Goal: Information Seeking & Learning: Find specific fact

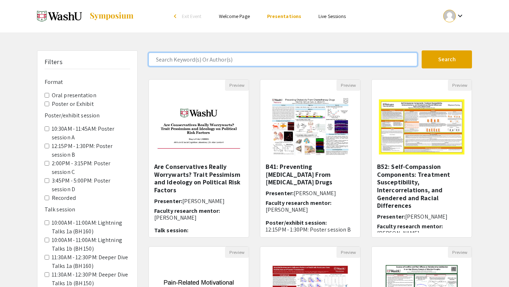
click at [199, 62] on input "Search Keyword(s) Or Author(s)" at bounding box center [282, 59] width 269 height 14
type input "[PERSON_NAME]"
click at [422, 50] on button "Search" at bounding box center [447, 59] width 50 height 18
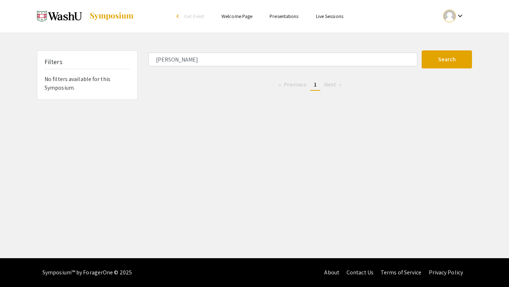
click at [111, 16] on img at bounding box center [111, 16] width 45 height 9
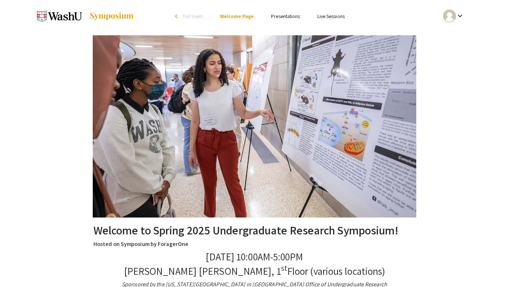
click at [80, 14] on img at bounding box center [59, 16] width 45 height 18
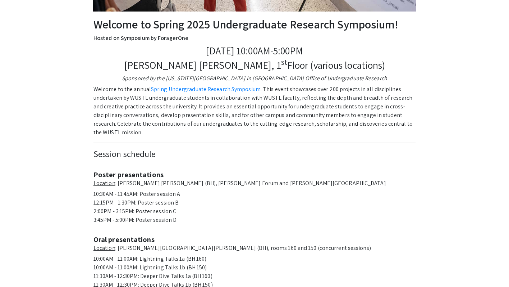
scroll to position [200, 0]
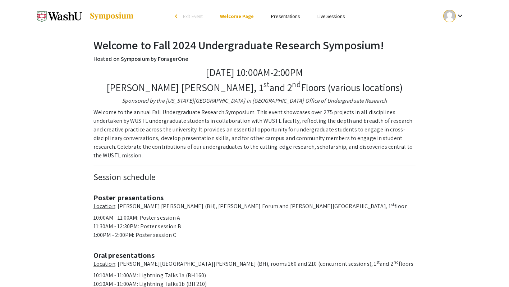
click at [282, 19] on link "Presentations" at bounding box center [285, 16] width 29 height 6
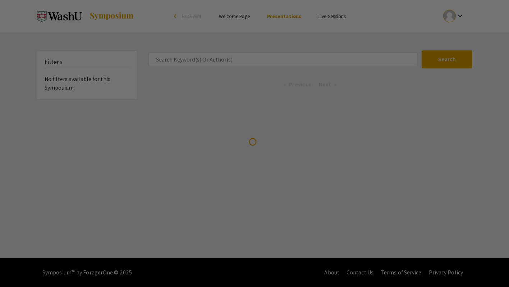
click at [221, 57] on div at bounding box center [254, 143] width 509 height 287
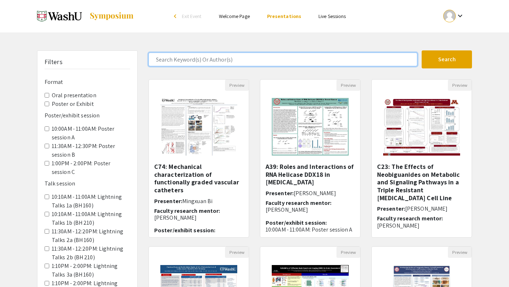
click at [224, 59] on input "Search Keyword(s) Or Author(s)" at bounding box center [282, 59] width 269 height 14
type input "[PERSON_NAME]"
click at [422, 50] on button "Search" at bounding box center [447, 59] width 50 height 18
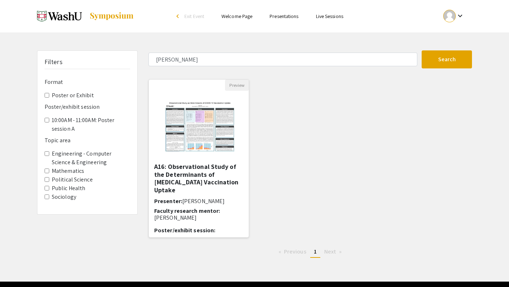
click at [201, 163] on h5 "A16: Observational Study of the Determinants of [MEDICAL_DATA] Vaccination Upta…" at bounding box center [198, 177] width 89 height 31
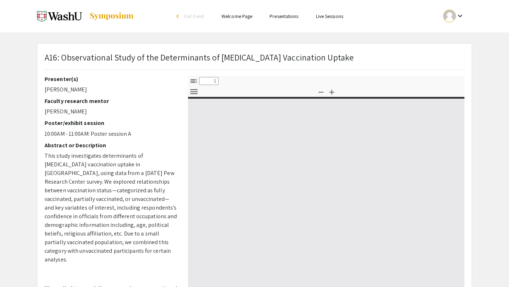
select select "custom"
type input "0"
select select "custom"
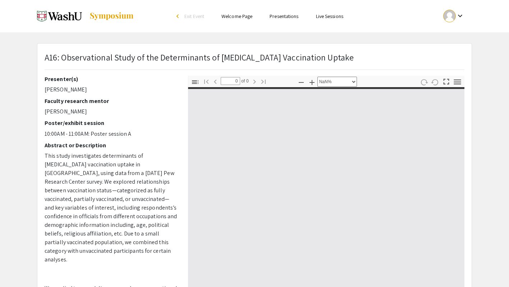
type input "1"
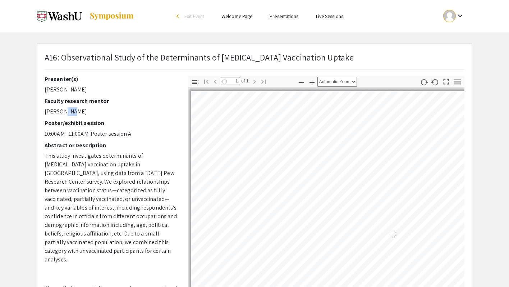
select select "auto"
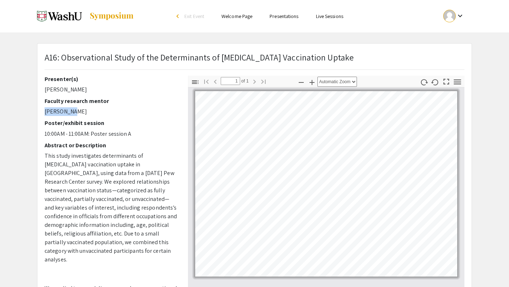
drag, startPoint x: 69, startPoint y: 113, endPoint x: 42, endPoint y: 112, distance: 26.6
click at [42, 112] on div "Presenter(s) [PERSON_NAME] Faculty research mentor [PERSON_NAME] Poster/exhibit…" at bounding box center [110, 201] width 143 height 252
copy p "[PERSON_NAME]"
